Goal: Information Seeking & Learning: Learn about a topic

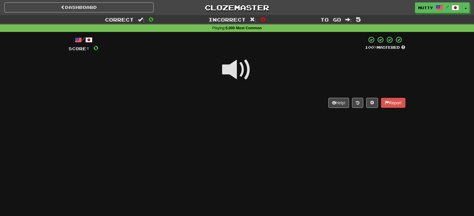
click at [243, 64] on span at bounding box center [237, 70] width 30 height 30
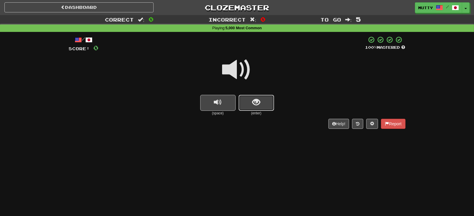
click at [256, 103] on span "show sentence" at bounding box center [256, 102] width 8 height 8
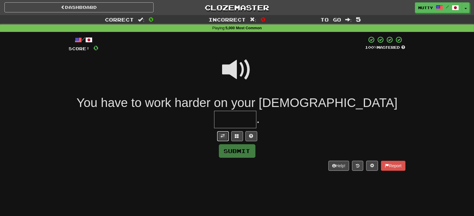
click at [225, 131] on button at bounding box center [223, 136] width 12 height 10
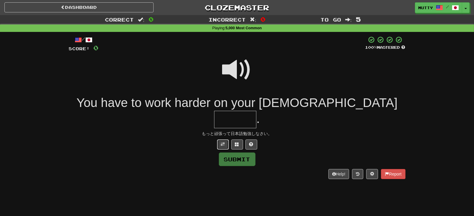
click at [223, 139] on button at bounding box center [223, 144] width 12 height 10
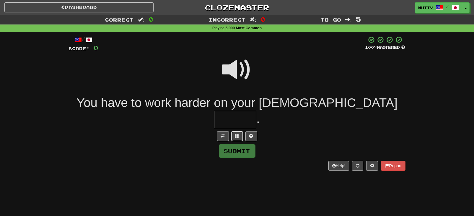
click at [235, 131] on button at bounding box center [237, 136] width 12 height 10
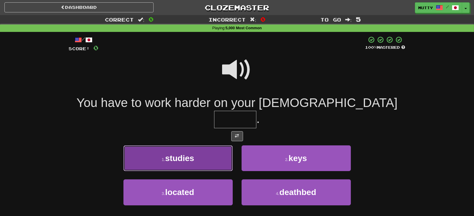
click at [179, 146] on button "1 . studies" at bounding box center [177, 158] width 109 height 26
type input "*******"
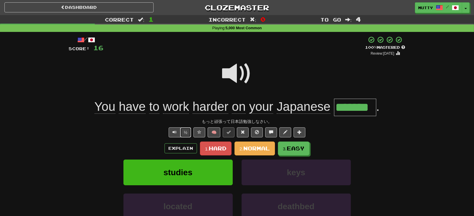
click at [186, 131] on button "½" at bounding box center [185, 132] width 11 height 10
click at [243, 130] on span at bounding box center [243, 132] width 4 height 4
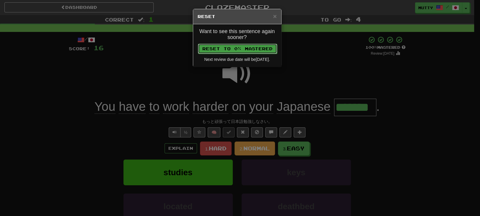
click at [251, 48] on button "Reset to 0% Mastered" at bounding box center [237, 49] width 79 height 10
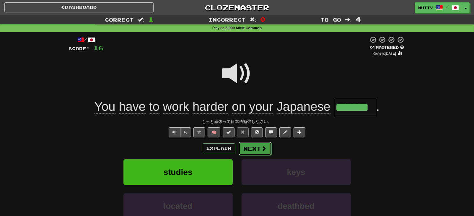
click at [250, 145] on button "Next" at bounding box center [255, 149] width 33 height 14
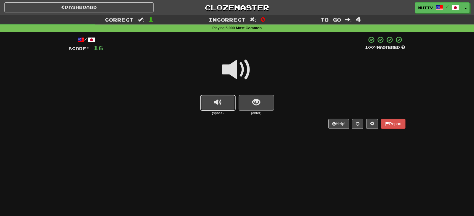
click at [217, 105] on span "replay audio" at bounding box center [218, 102] width 8 height 8
click at [265, 100] on button "show sentence" at bounding box center [256, 103] width 35 height 16
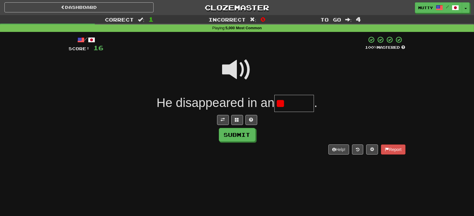
type input "*"
type input "*******"
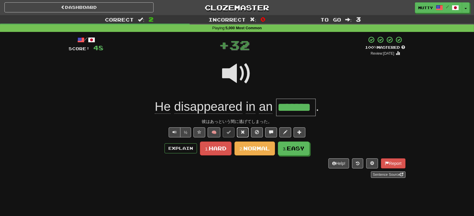
click at [240, 131] on button at bounding box center [243, 132] width 12 height 10
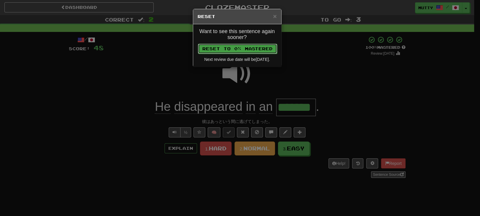
click at [261, 46] on button "Reset to 0% Mastered" at bounding box center [237, 49] width 79 height 10
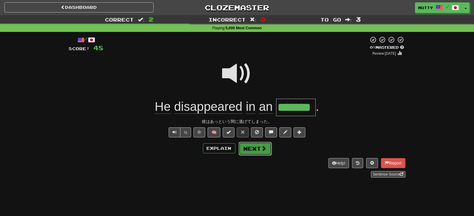
click at [252, 148] on button "Next" at bounding box center [255, 149] width 33 height 14
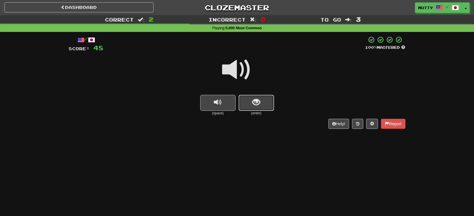
click at [260, 99] on span "show sentence" at bounding box center [256, 102] width 8 height 8
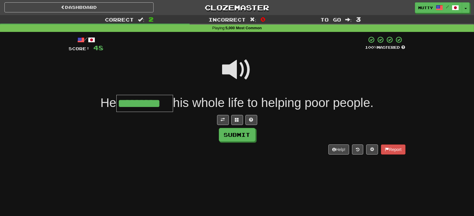
type input "*********"
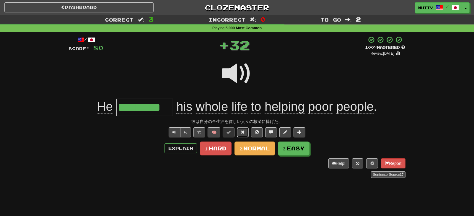
click at [245, 133] on span at bounding box center [243, 132] width 4 height 4
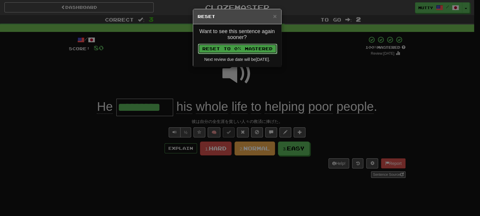
click at [237, 48] on button "Reset to 0% Mastered" at bounding box center [237, 49] width 79 height 10
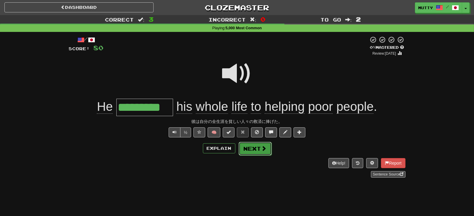
click at [261, 148] on span at bounding box center [263, 148] width 5 height 5
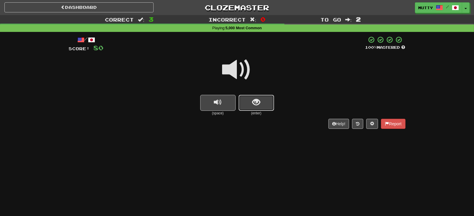
click at [257, 106] on span "show sentence" at bounding box center [256, 102] width 8 height 8
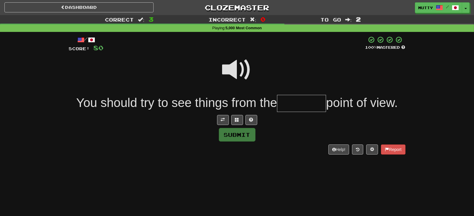
click at [239, 75] on span at bounding box center [237, 70] width 30 height 30
click at [283, 106] on input "text" at bounding box center [301, 103] width 49 height 17
type input "*********"
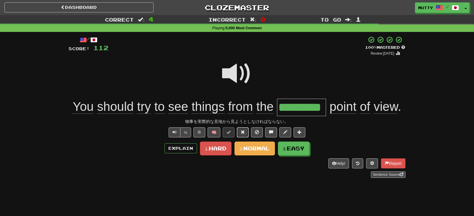
click at [241, 132] on span at bounding box center [243, 132] width 4 height 4
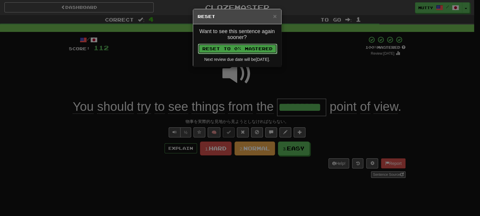
click at [268, 44] on button "Reset to 0% Mastered" at bounding box center [237, 49] width 79 height 10
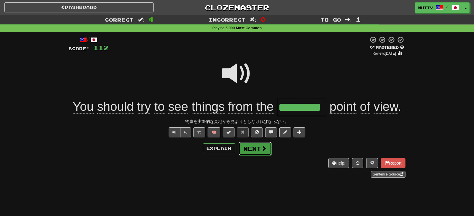
click at [248, 144] on button "Next" at bounding box center [255, 149] width 33 height 14
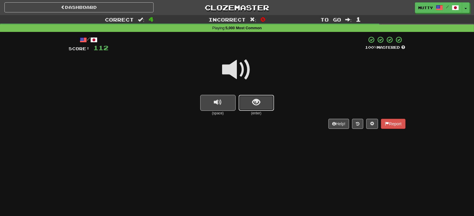
click at [257, 100] on span "show sentence" at bounding box center [256, 102] width 8 height 8
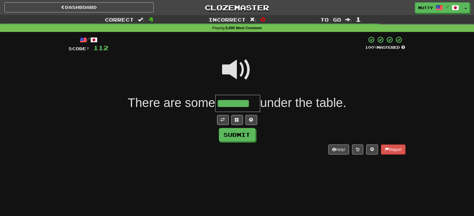
type input "*******"
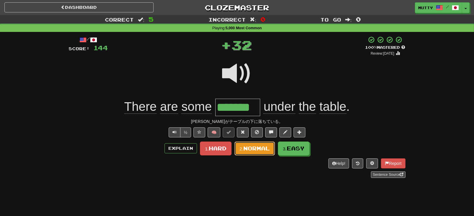
click at [254, 149] on span "Normal" at bounding box center [256, 148] width 27 height 6
